Goal: Information Seeking & Learning: Learn about a topic

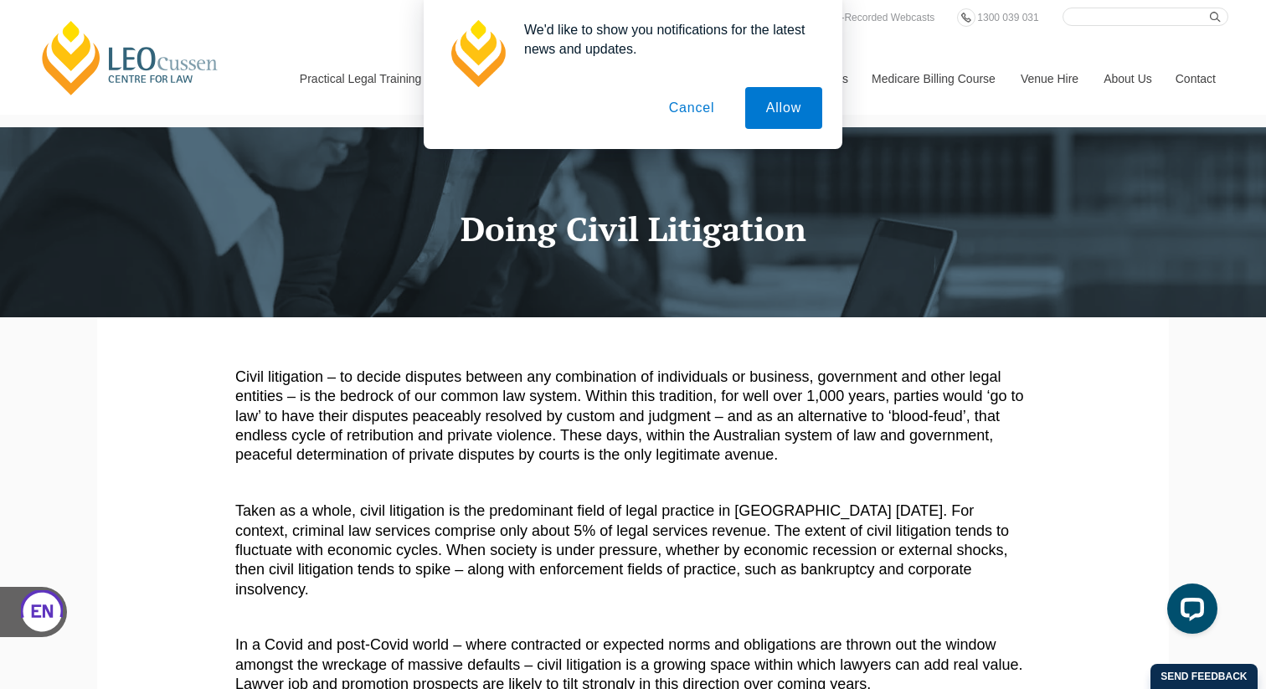
click at [690, 111] on button "Cancel" at bounding box center [692, 108] width 88 height 42
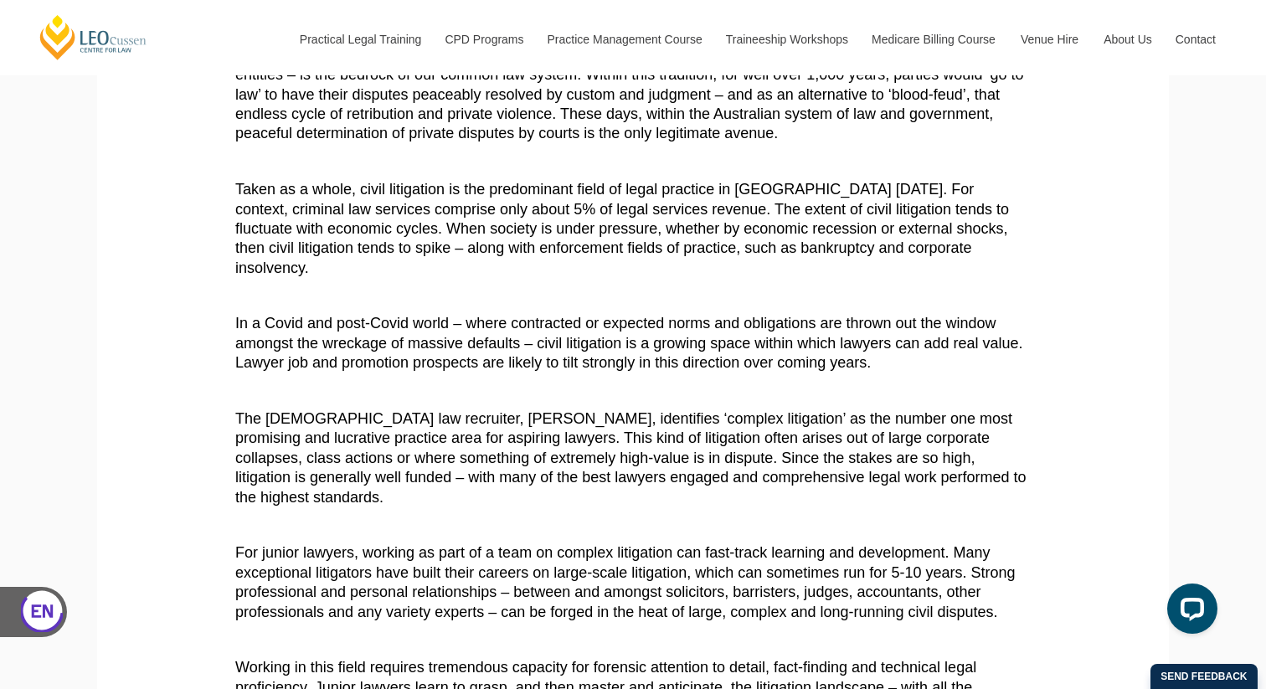
scroll to position [312, 0]
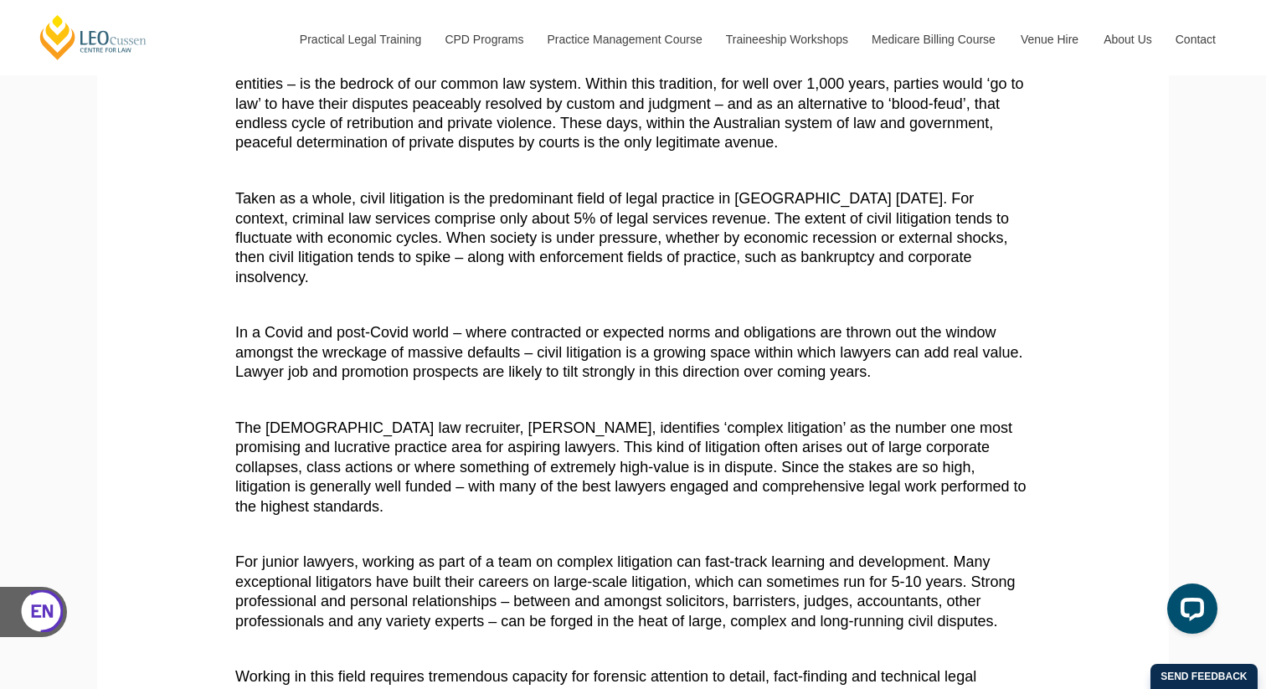
click at [581, 296] on p at bounding box center [633, 305] width 796 height 19
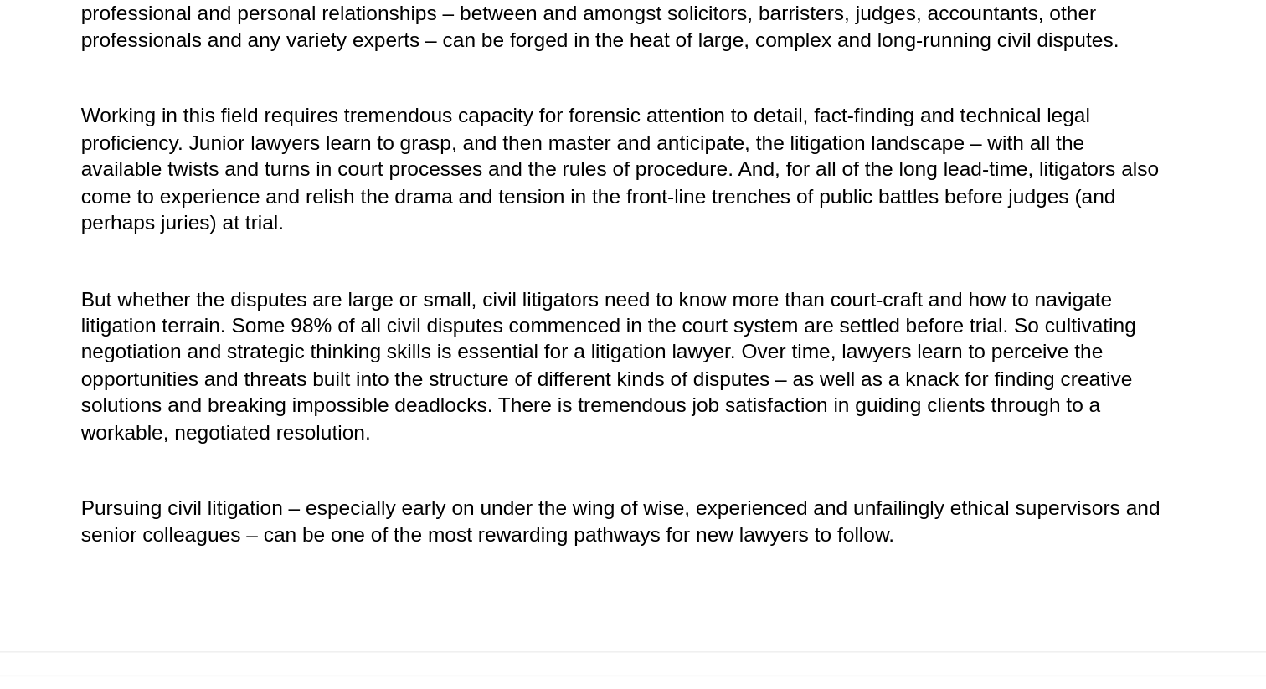
scroll to position [754, 0]
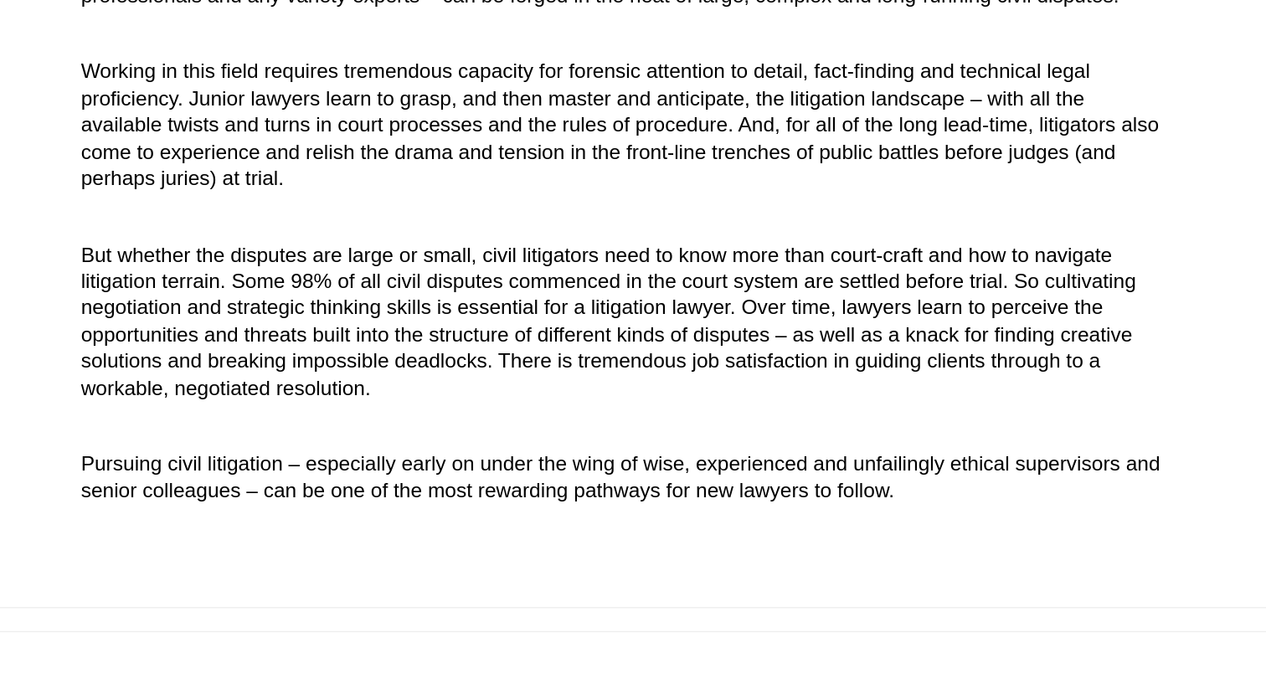
click at [587, 441] on article "Civil litigation – to decide disputes between any combination of individuals or…" at bounding box center [633, 84] width 796 height 940
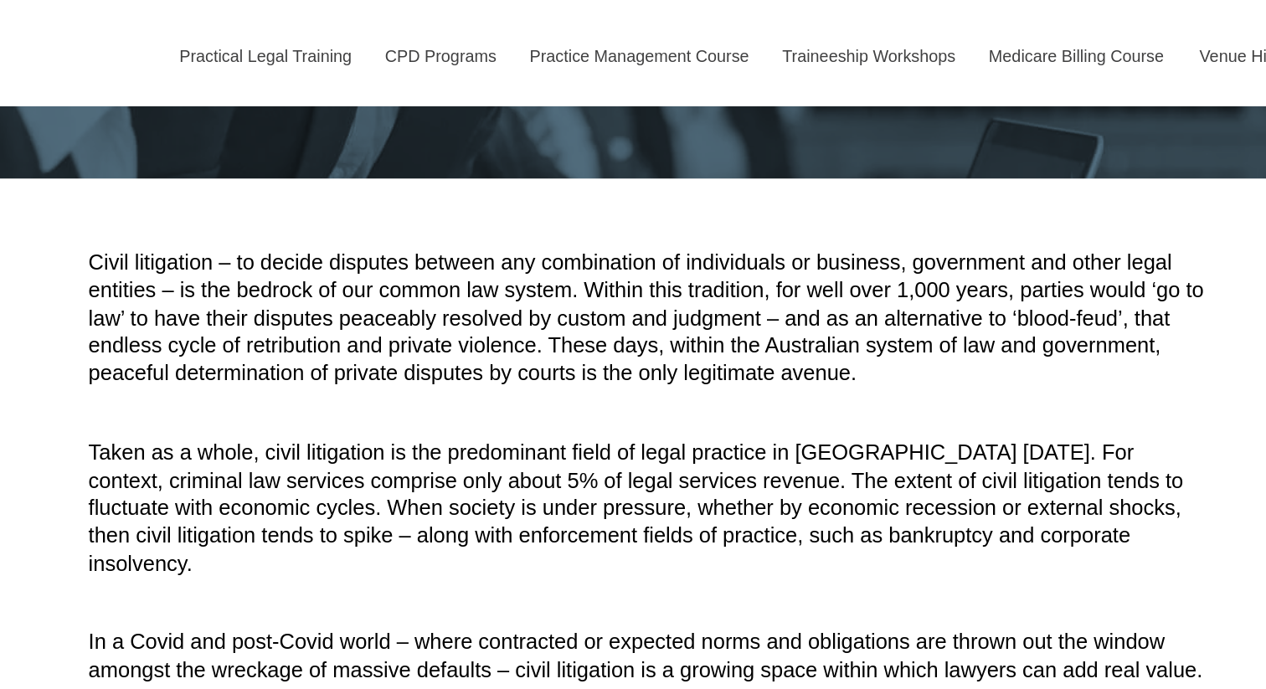
scroll to position [188, 0]
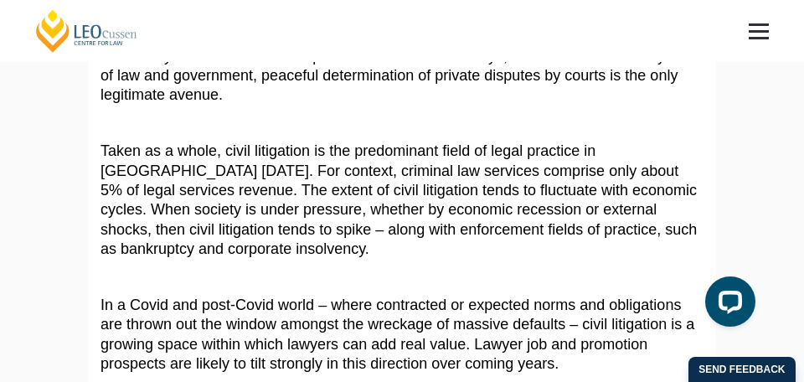
scroll to position [275, 0]
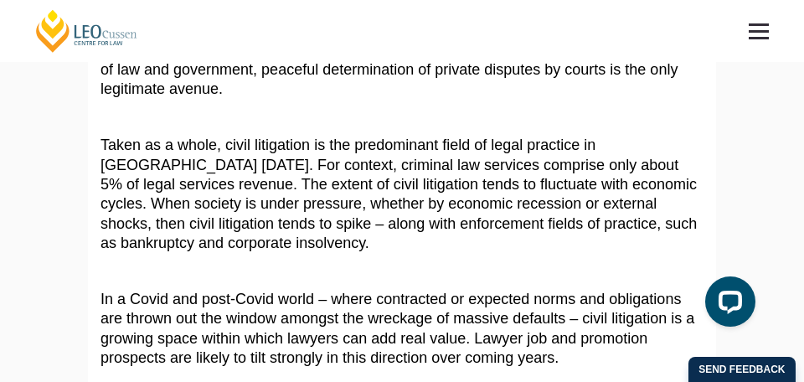
click at [440, 272] on p at bounding box center [402, 270] width 603 height 19
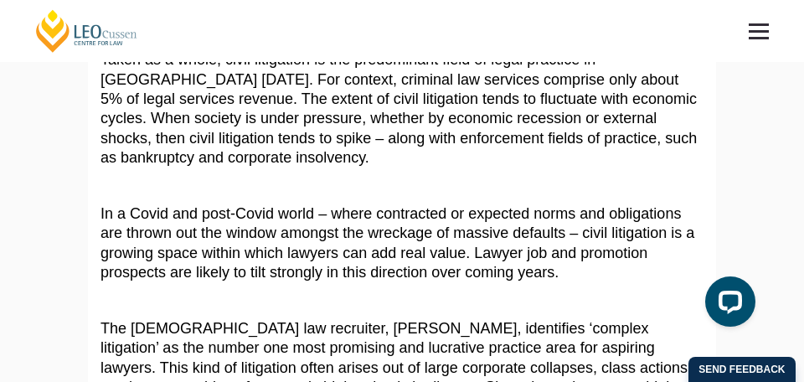
scroll to position [356, 0]
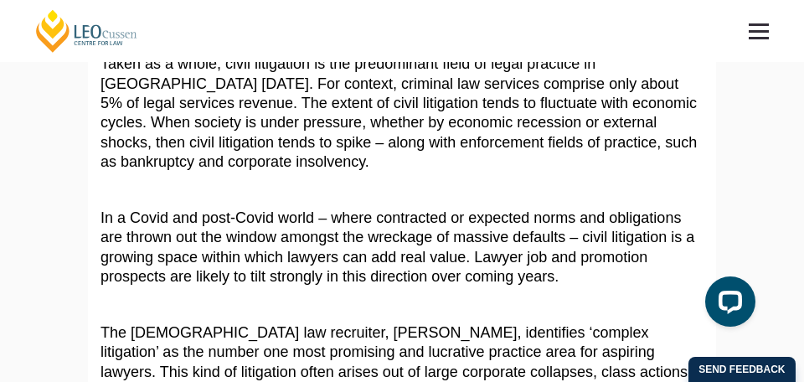
click at [434, 199] on p at bounding box center [402, 189] width 603 height 19
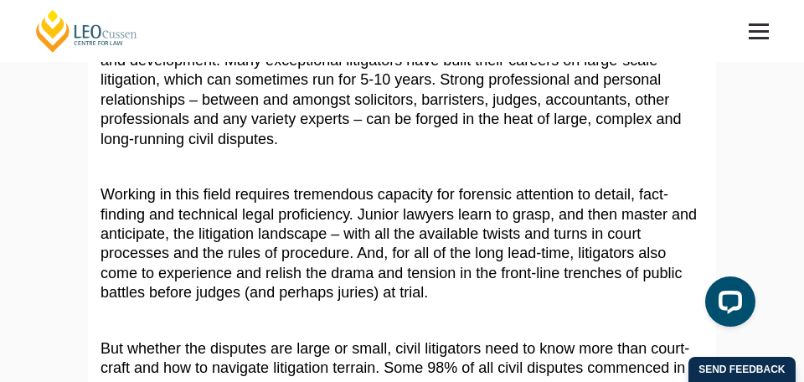
scroll to position [812, 0]
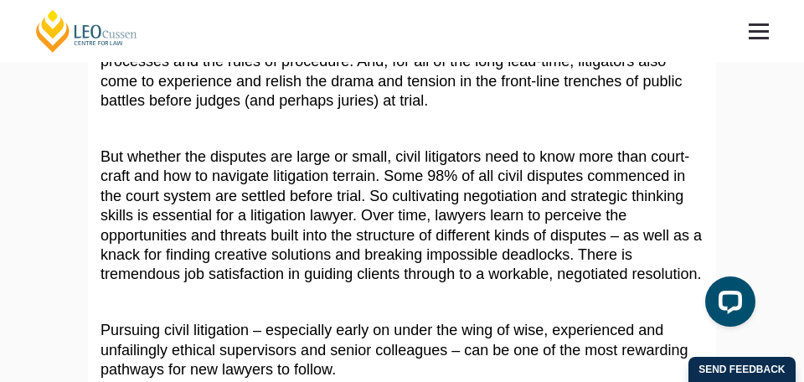
scroll to position [993, 0]
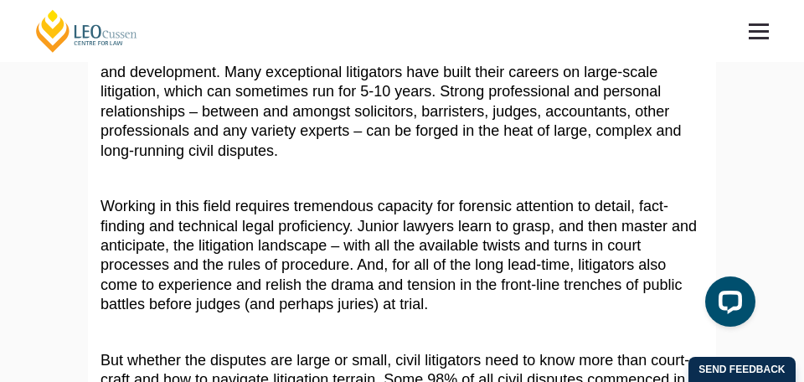
click at [532, 177] on p at bounding box center [402, 178] width 603 height 19
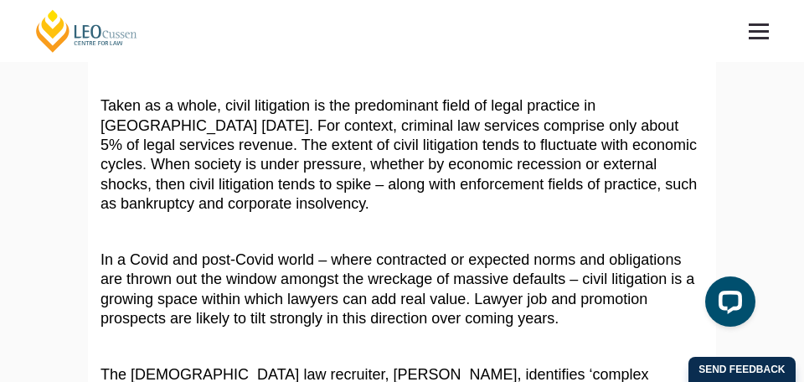
scroll to position [288, 0]
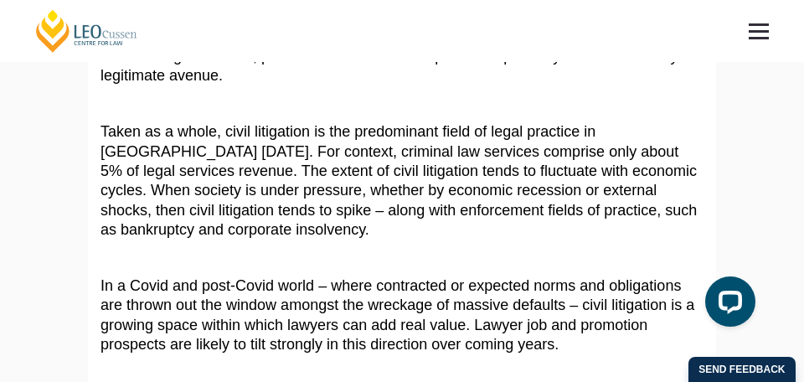
click at [422, 235] on p "Taken as a whole, civil litigation is the predominant field of legal practice i…" at bounding box center [402, 180] width 603 height 117
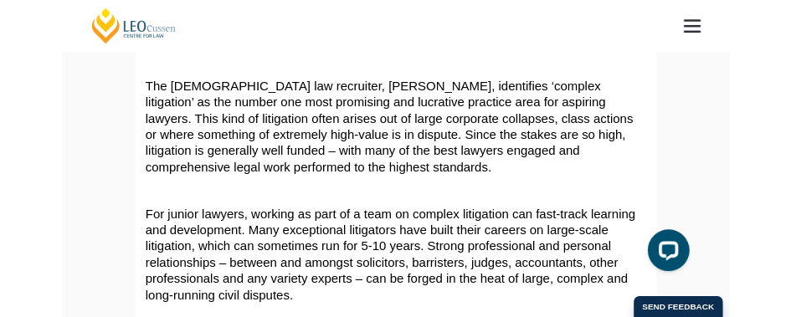
scroll to position [583, 0]
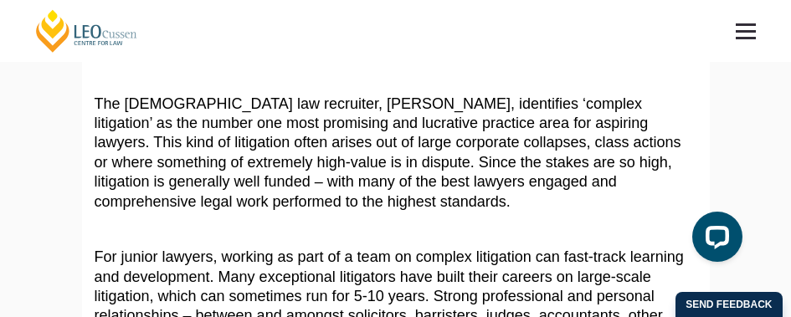
click at [447, 213] on article "Civil litigation – to decide disputes between any combination of individuals or…" at bounding box center [396, 220] width 603 height 1136
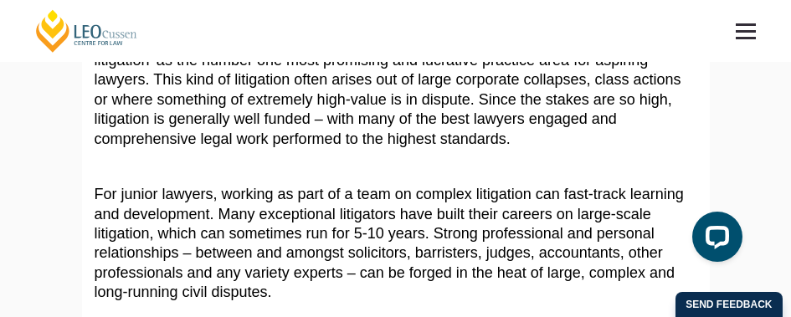
scroll to position [650, 0]
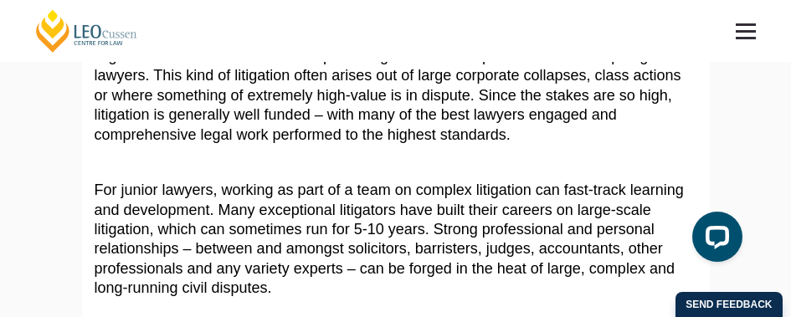
click at [429, 143] on p "The [DEMOGRAPHIC_DATA] law recruiter, [PERSON_NAME], identifies ‘complex litiga…" at bounding box center [396, 86] width 603 height 117
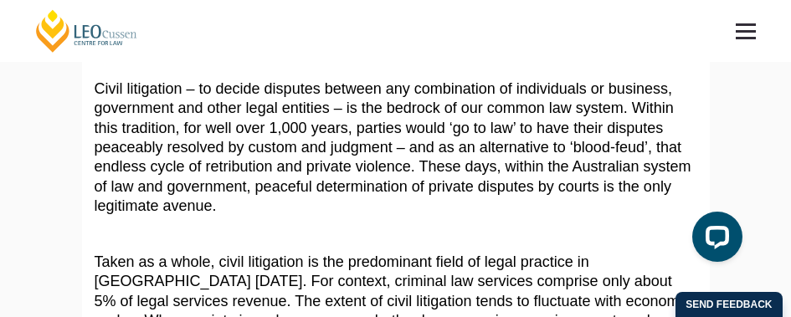
scroll to position [159, 0]
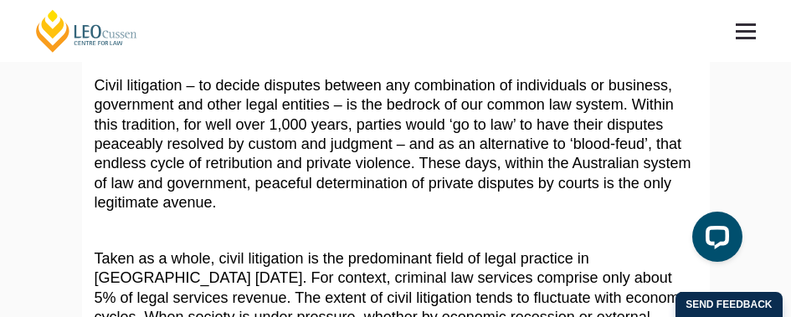
click at [466, 207] on p "Civil litigation – to decide disputes between any combination of individuals or…" at bounding box center [396, 144] width 603 height 137
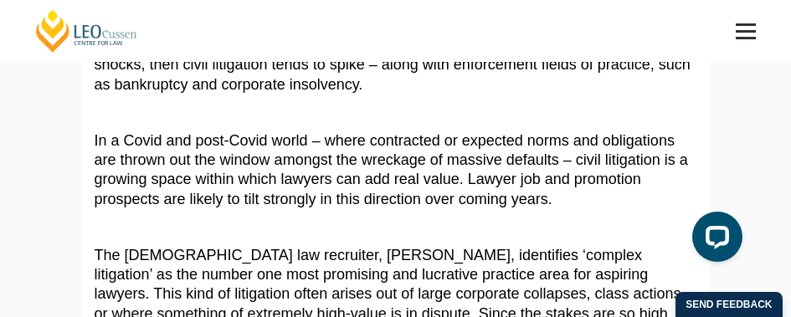
scroll to position [441, 0]
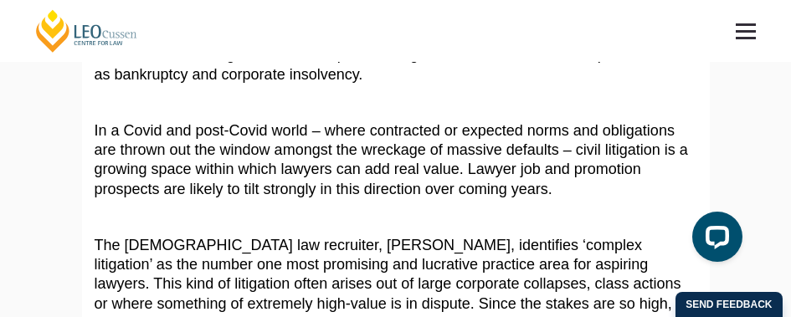
click at [421, 238] on span "The [DEMOGRAPHIC_DATA] law recruiter, [PERSON_NAME], identifies ‘complex litiga…" at bounding box center [388, 294] width 587 height 115
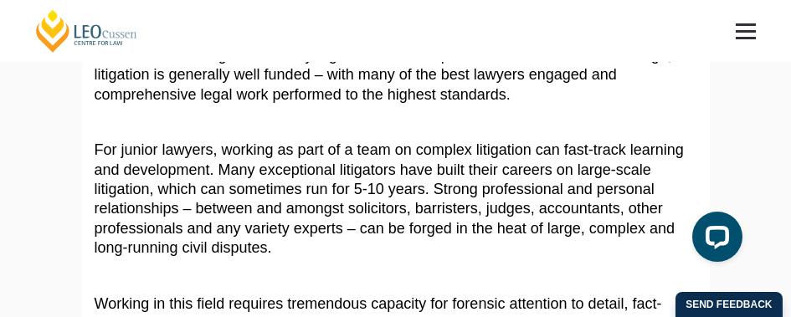
scroll to position [700, 0]
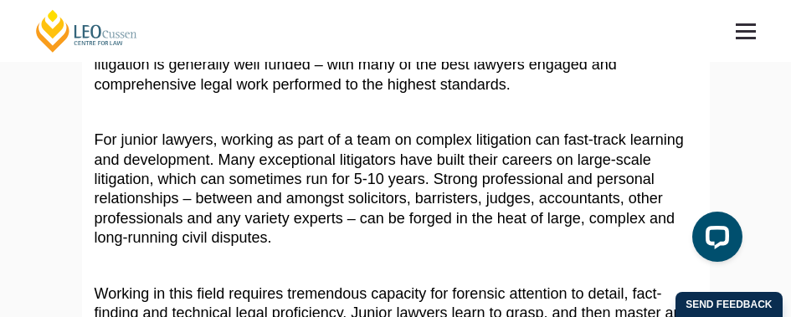
click at [436, 250] on article "Civil litigation – to decide disputes between any combination of individuals or…" at bounding box center [396, 103] width 603 height 1136
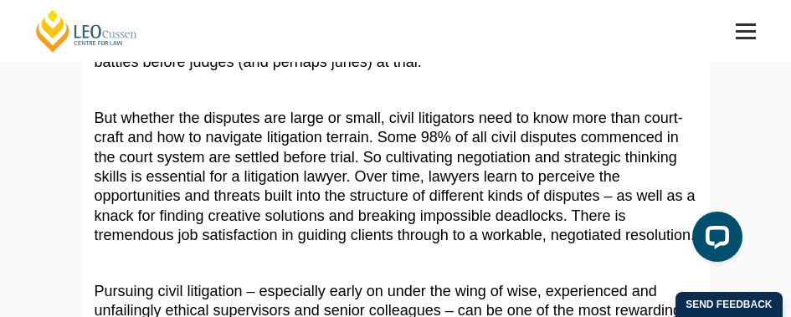
scroll to position [1034, 0]
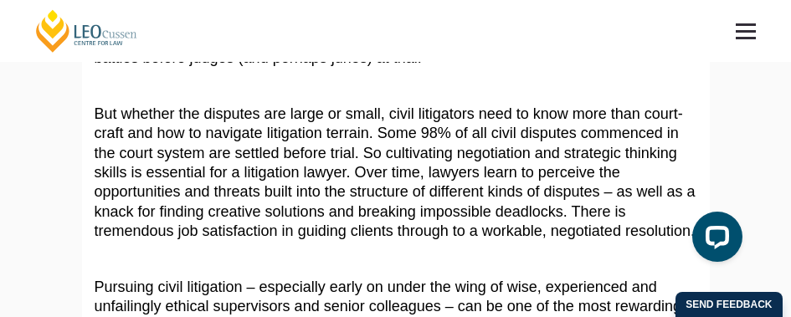
click at [442, 242] on p "But whether the disputes are large or small, civil litigators need to know more…" at bounding box center [396, 173] width 603 height 137
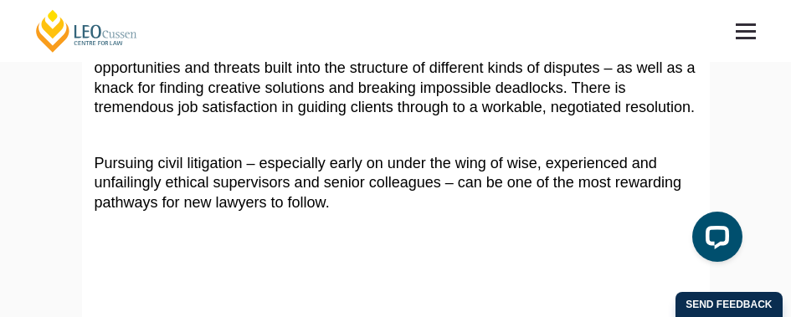
scroll to position [1159, 0]
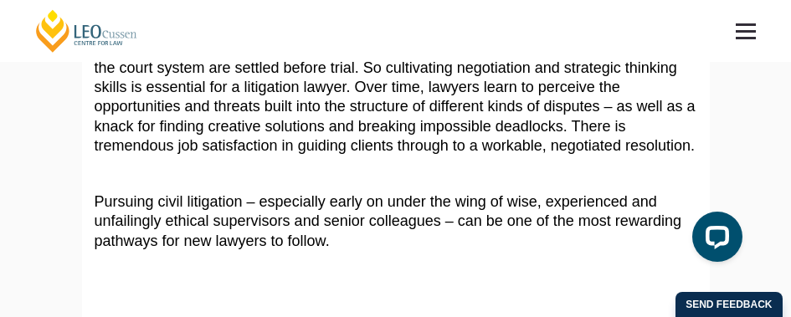
scroll to position [1110, 0]
